Goal: Task Accomplishment & Management: Complete application form

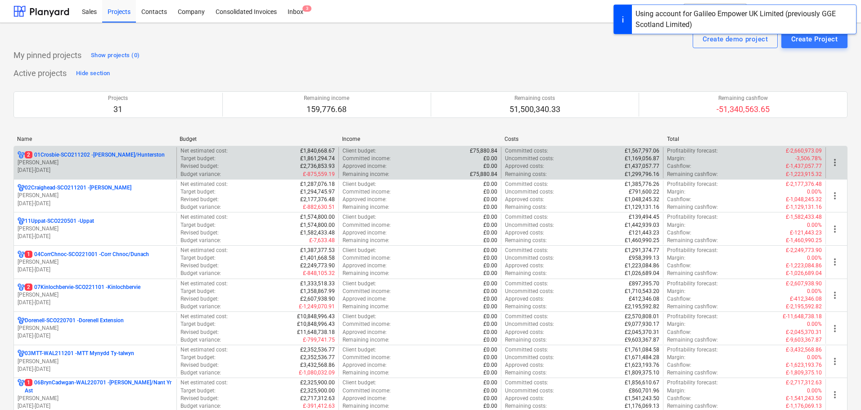
click at [90, 158] on p "2 01Crosbie-SCO211202 - [PERSON_NAME]/Hunterston" at bounding box center [95, 155] width 140 height 8
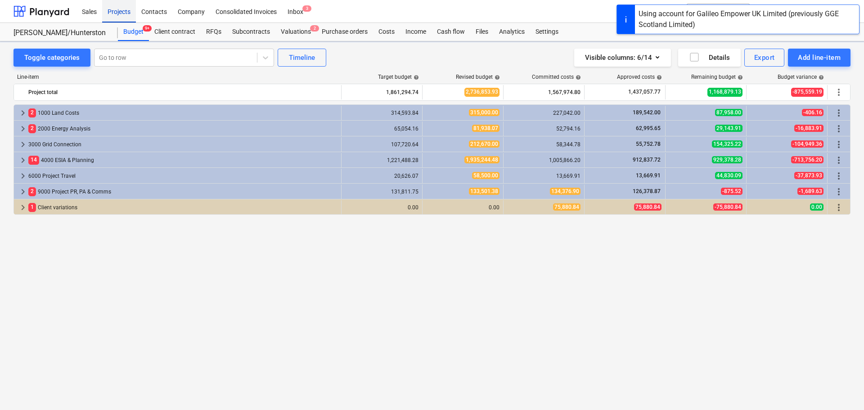
click at [120, 15] on div "Projects" at bounding box center [119, 11] width 34 height 23
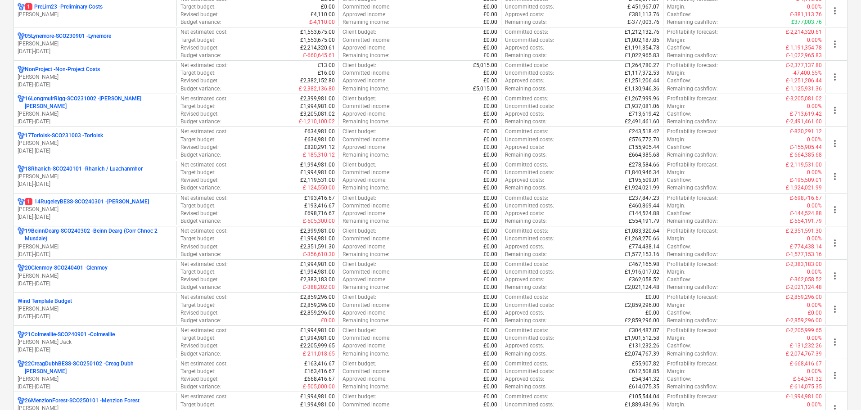
scroll to position [630, 0]
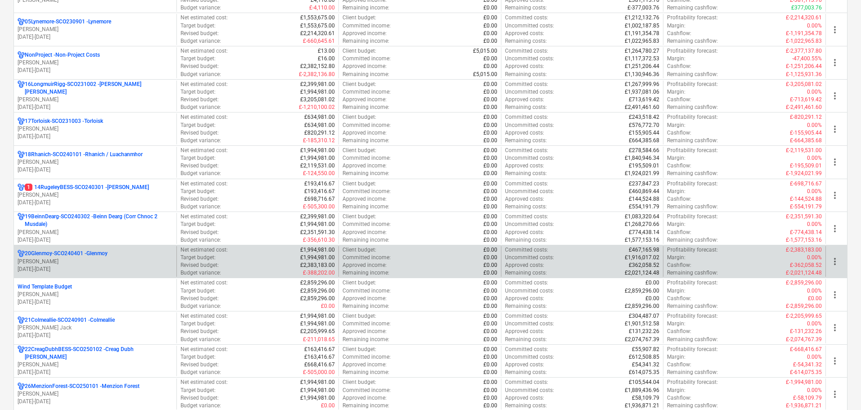
click at [73, 256] on p "20Glenmoy-SCO240401 - [GEOGRAPHIC_DATA]" at bounding box center [66, 254] width 83 height 8
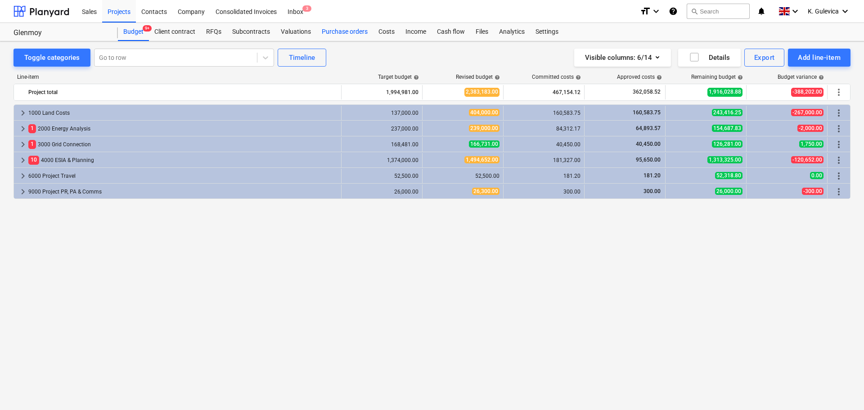
drag, startPoint x: 351, startPoint y: 29, endPoint x: 362, endPoint y: 35, distance: 12.5
click at [351, 30] on div "Purchase orders" at bounding box center [344, 32] width 57 height 18
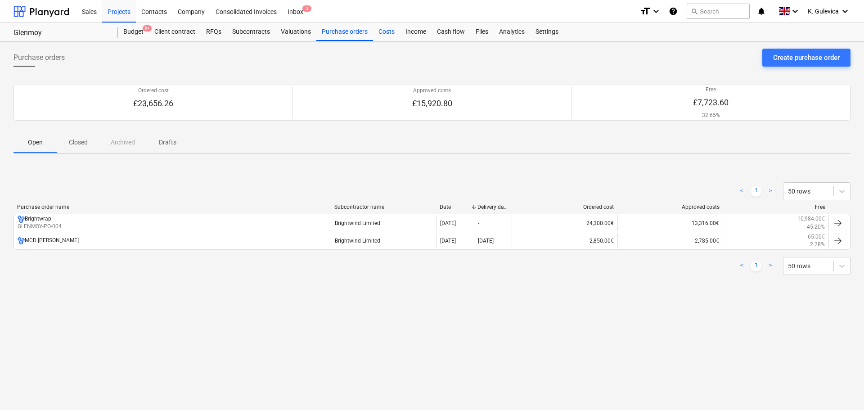
click at [383, 29] on div "Costs" at bounding box center [386, 32] width 27 height 18
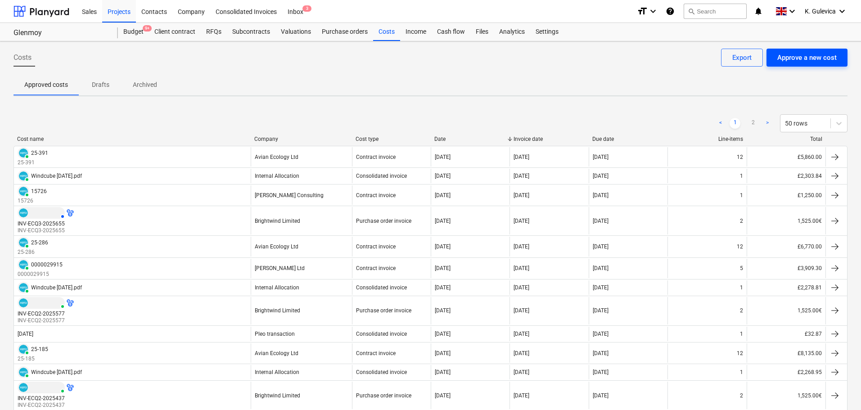
click at [795, 55] on div "Approve a new cost" at bounding box center [806, 58] width 59 height 12
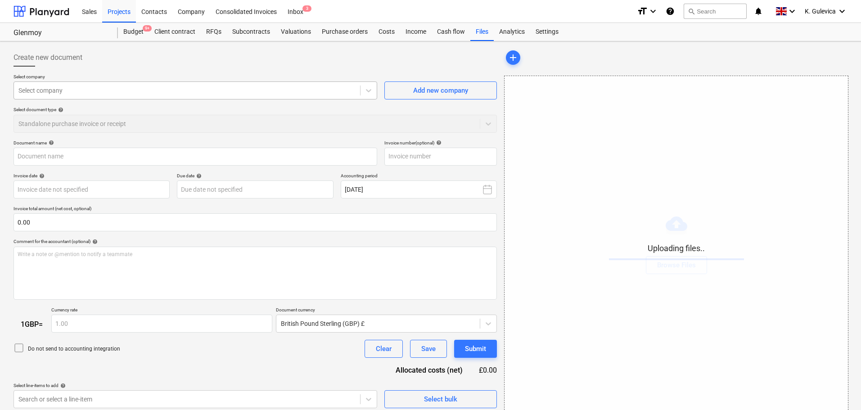
click at [176, 88] on div at bounding box center [186, 90] width 337 height 9
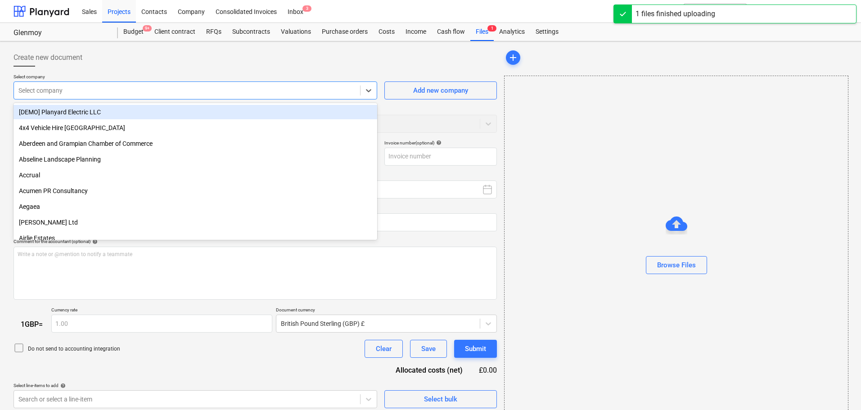
type input "Invoice INV-ECQ3-2025714.pdf"
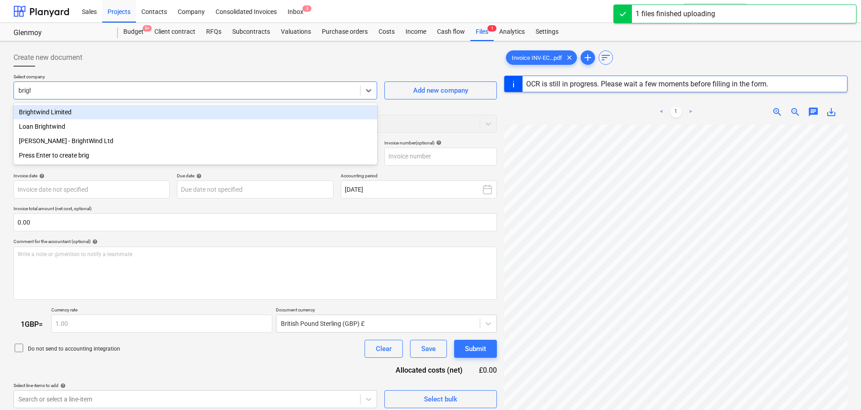
type input "bright"
type input "INV-ECQ3-2025714"
type input "[DATE]"
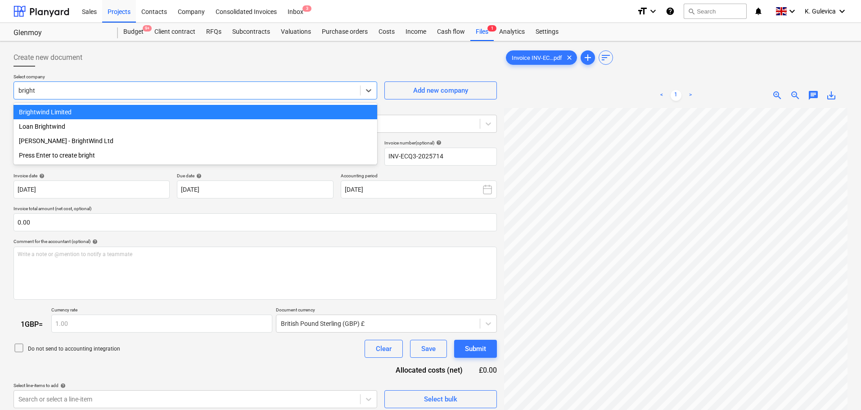
click at [68, 113] on div "Brightwind Limited" at bounding box center [195, 112] width 364 height 14
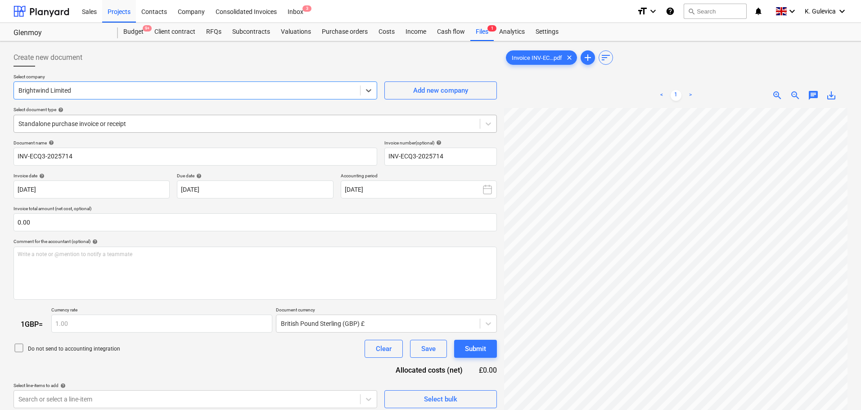
drag, startPoint x: 156, startPoint y: 120, endPoint x: 155, endPoint y: 125, distance: 5.0
click at [156, 122] on div at bounding box center [246, 123] width 457 height 9
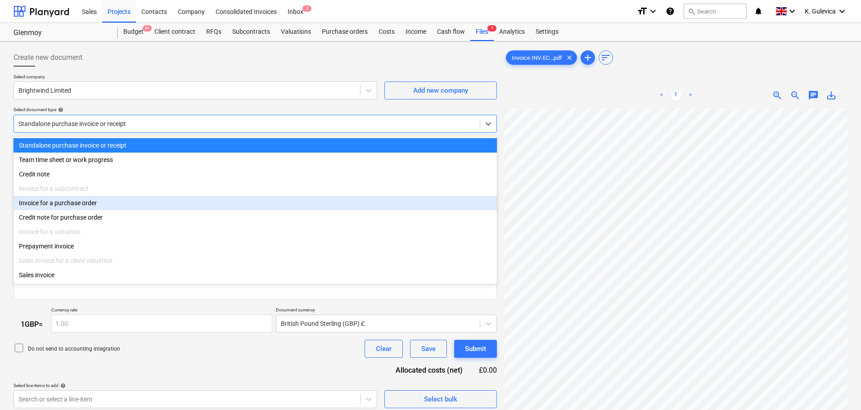
click at [102, 203] on div "Invoice for a purchase order" at bounding box center [254, 203] width 483 height 14
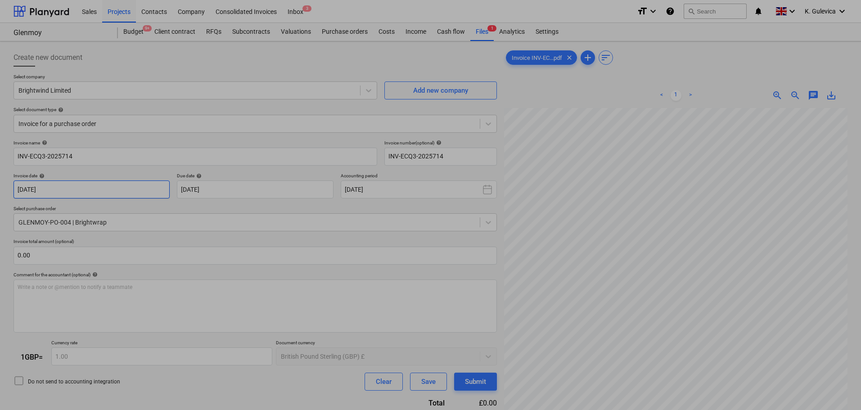
click at [98, 193] on body "Sales Projects Contacts Company Consolidated Invoices Inbox 3 format_size keybo…" at bounding box center [430, 205] width 861 height 410
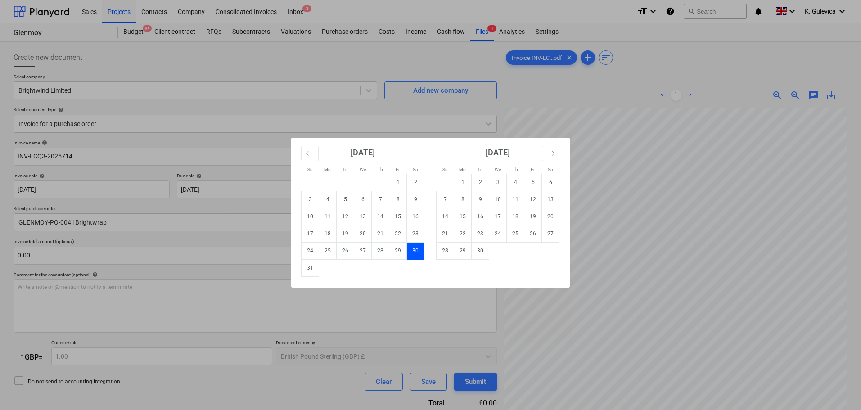
click at [403, 156] on div "[DATE]" at bounding box center [362, 156] width 123 height 36
drag, startPoint x: 121, startPoint y: 195, endPoint x: 123, endPoint y: 189, distance: 6.6
click at [122, 193] on div "Su Mo Tu We Th Fr Sa Su Mo Tu We Th Fr Sa [DATE] 1 2 3 4 5 6 7 8 9 10 11 12 13 …" at bounding box center [430, 205] width 861 height 410
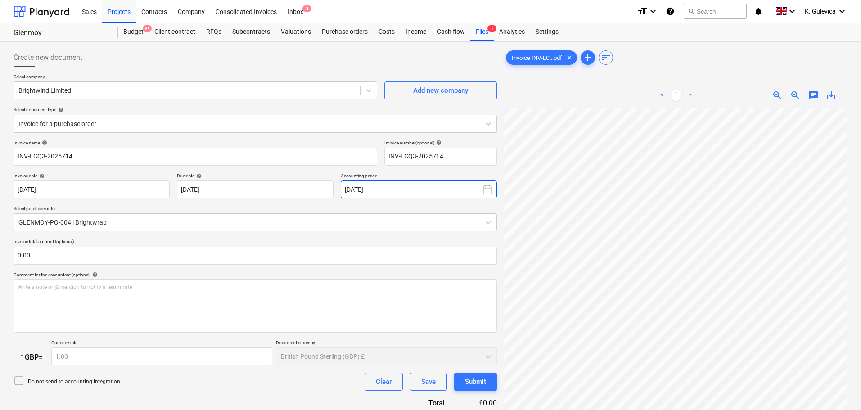
click at [429, 191] on button "[DATE]" at bounding box center [419, 189] width 156 height 18
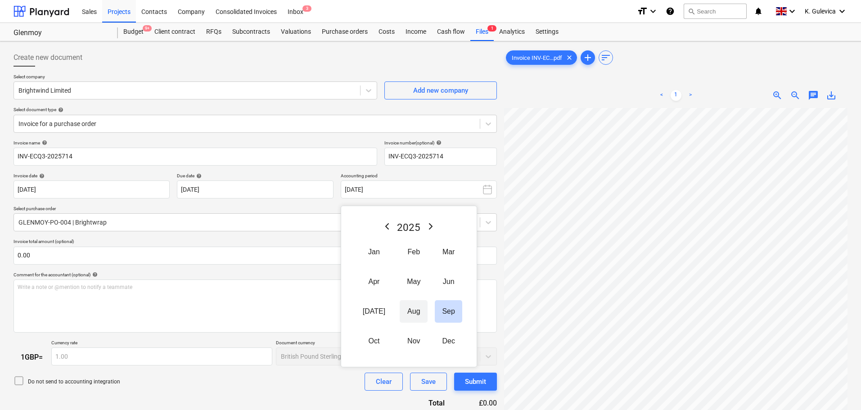
click at [409, 308] on button "Aug" at bounding box center [414, 311] width 28 height 22
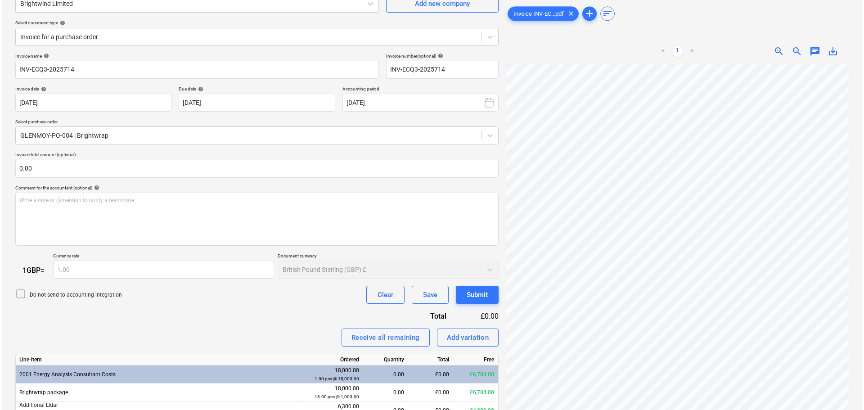
scroll to position [133, 0]
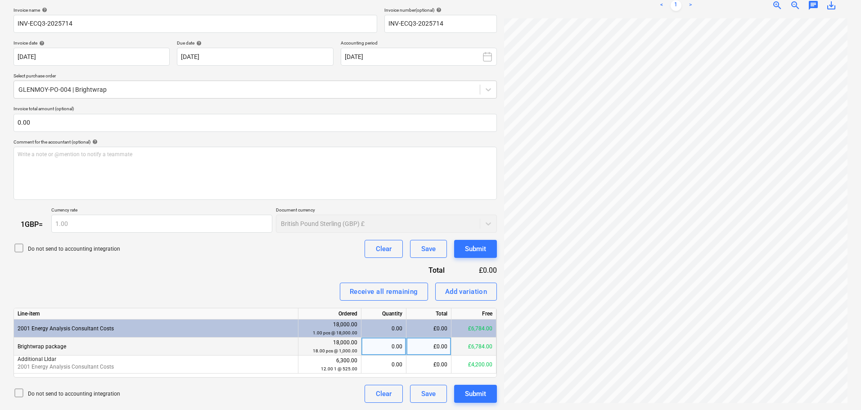
click at [393, 345] on div "0.00" at bounding box center [383, 346] width 37 height 18
type input "1"
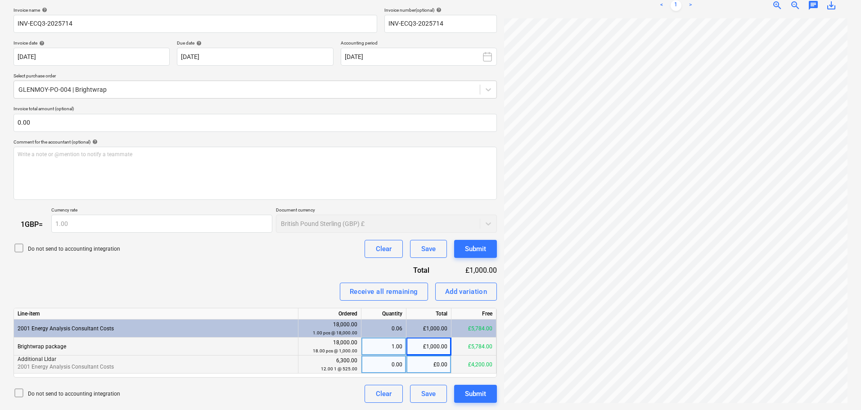
click at [397, 365] on div "0.00" at bounding box center [383, 364] width 37 height 18
type input "1"
click at [482, 393] on div "Submit" at bounding box center [475, 394] width 21 height 12
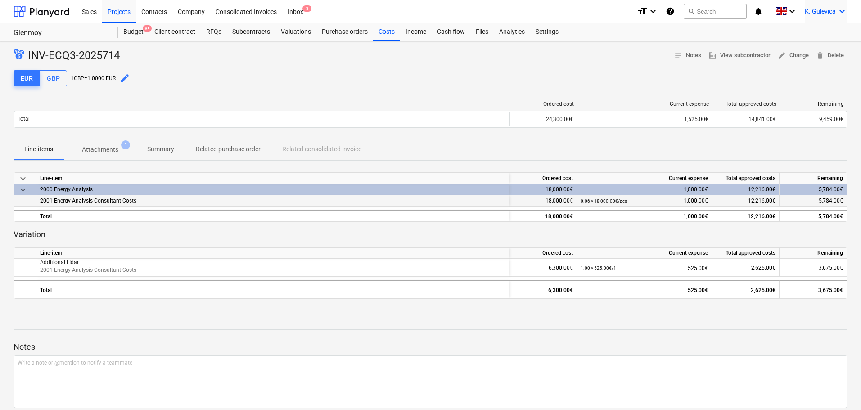
click at [835, 9] on span "K. Gulevica" at bounding box center [819, 11] width 31 height 7
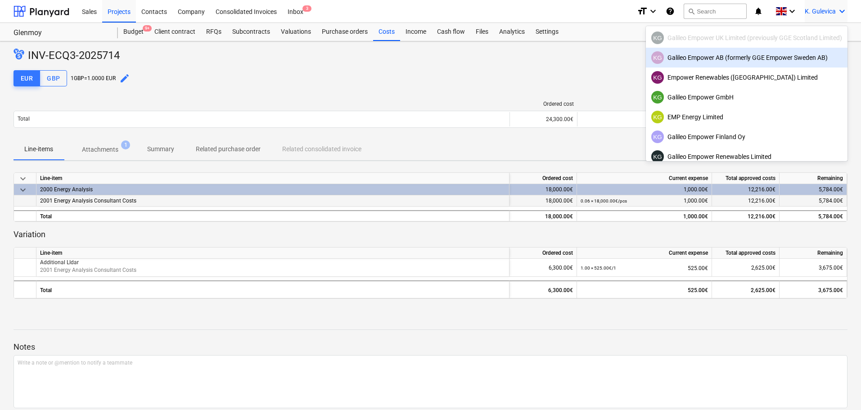
click at [731, 58] on div "KG Galileo Empower AB (formerly GGE Empower Sweden AB)" at bounding box center [746, 57] width 191 height 13
